Goal: Check status

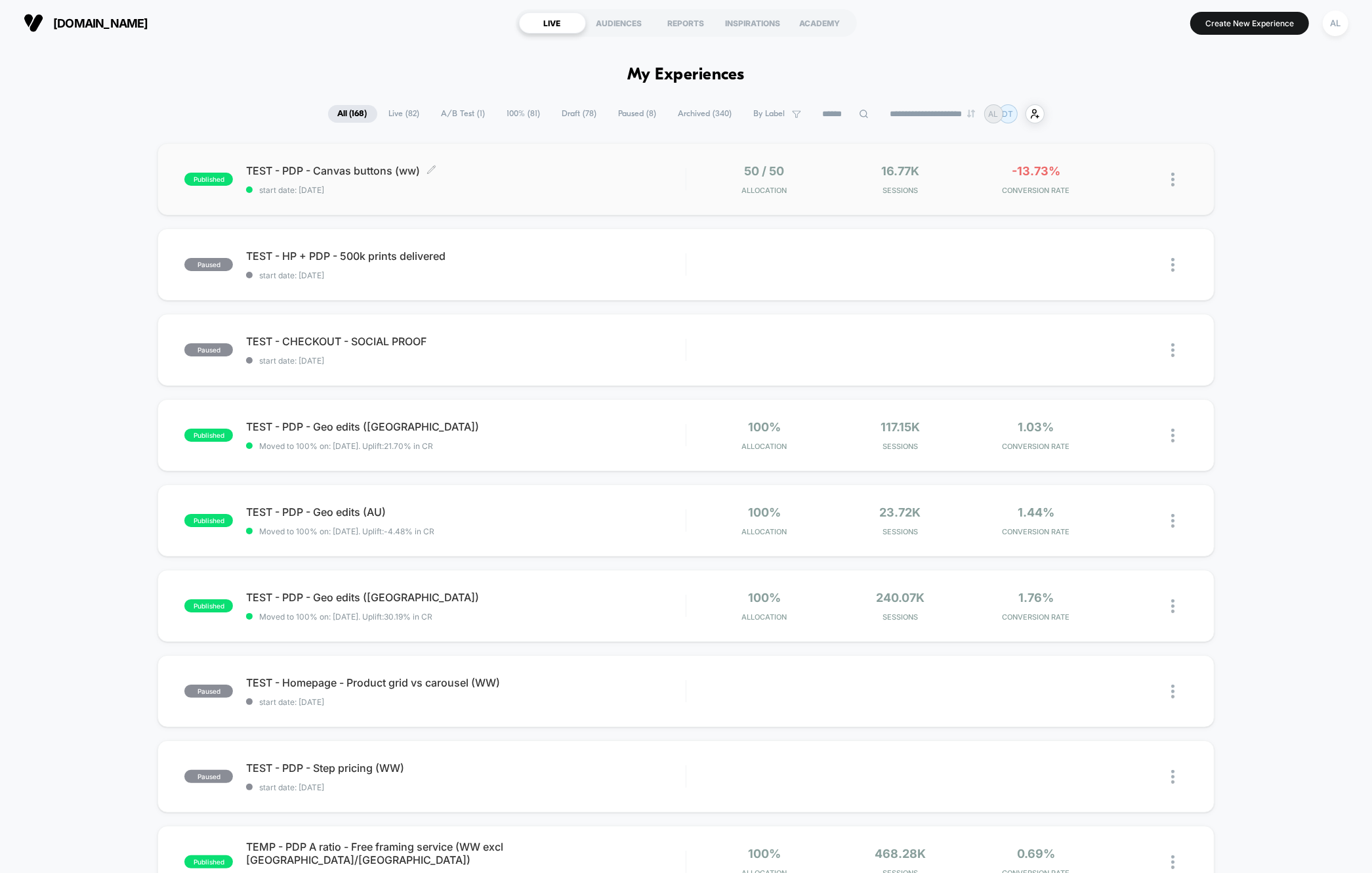
click at [617, 188] on span "start date: [DATE]" at bounding box center [466, 190] width 439 height 10
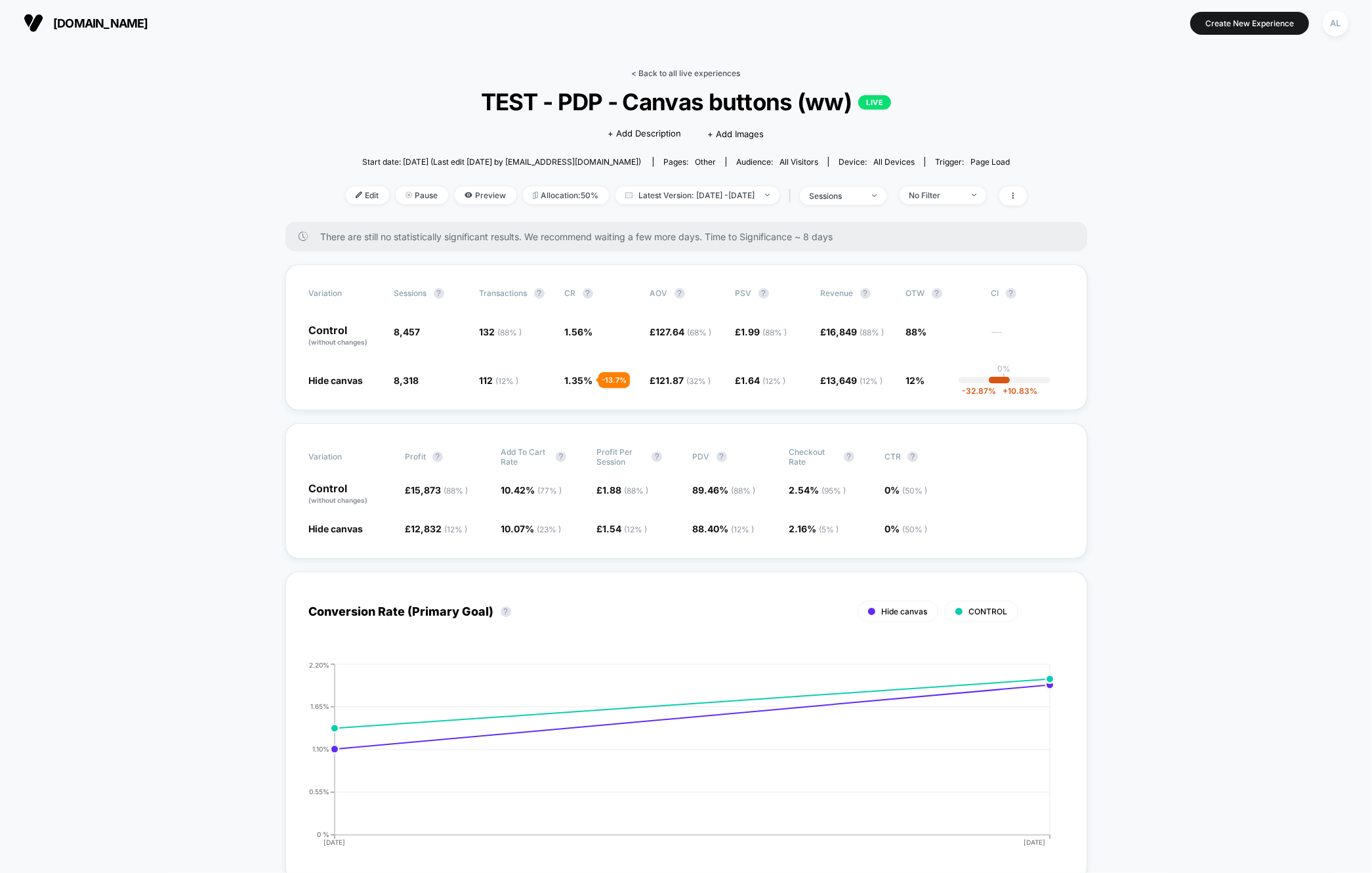
click at [700, 71] on link "< Back to all live experiences" at bounding box center [686, 73] width 109 height 10
